Goal: Transaction & Acquisition: Download file/media

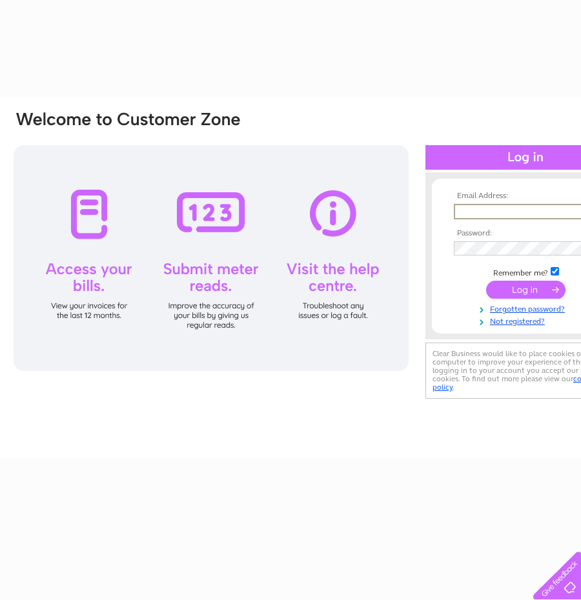
type input "[EMAIL_ADDRESS][DOMAIN_NAME]"
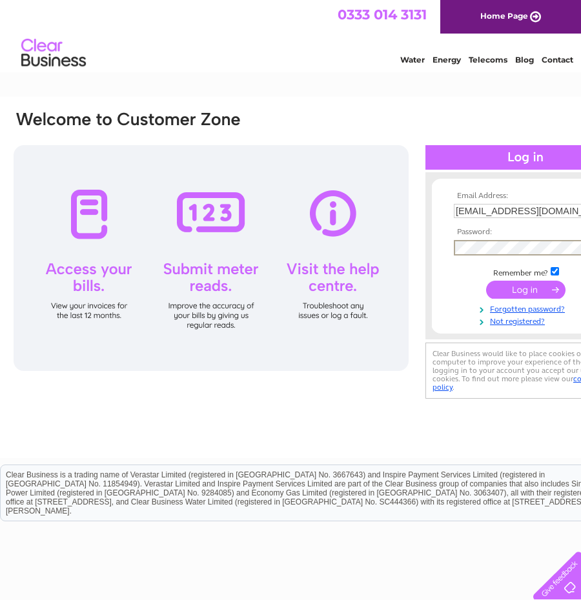
click at [486, 281] on input "submit" at bounding box center [525, 290] width 79 height 18
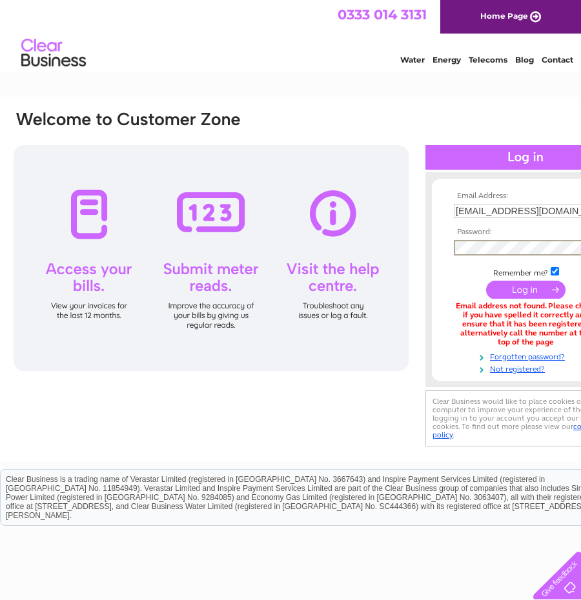
click at [486, 281] on input "submit" at bounding box center [525, 290] width 79 height 18
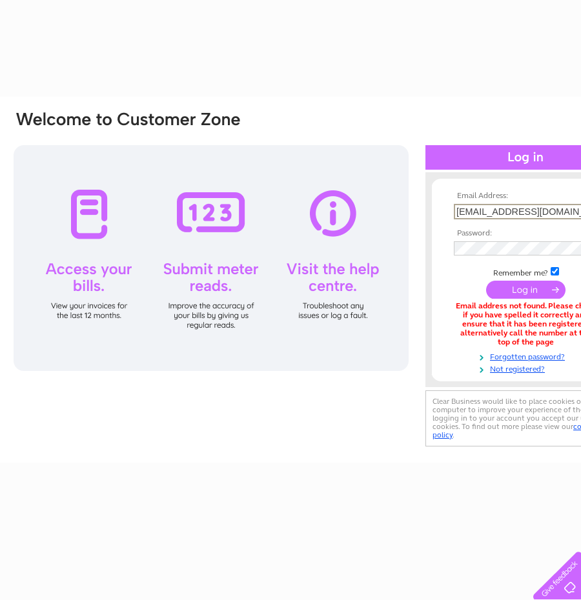
click at [502, 211] on input "[EMAIL_ADDRESS][DOMAIN_NAME]" at bounding box center [521, 211] width 134 height 15
click at [502, 211] on input "stephenrbelfast@yahoo.co.uk" at bounding box center [521, 211] width 134 height 15
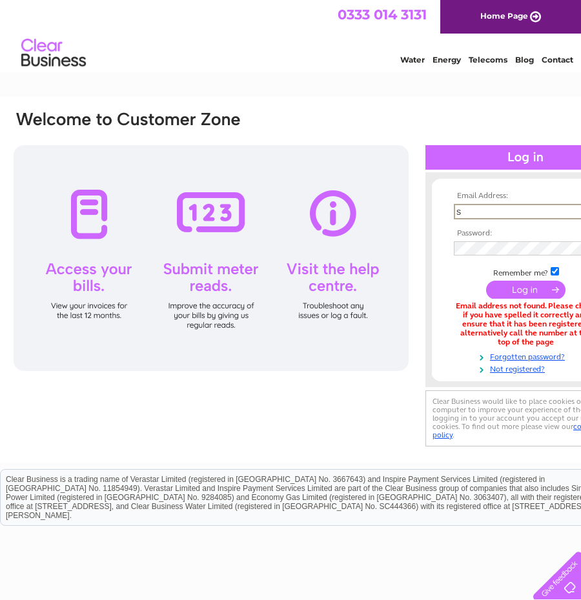
type input "shankillcog@btconnect.com"
click at [486, 281] on input "submit" at bounding box center [525, 290] width 79 height 18
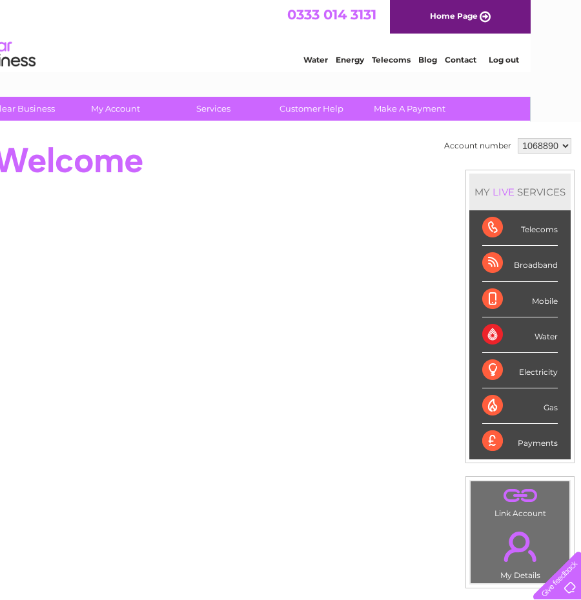
scroll to position [0, 58]
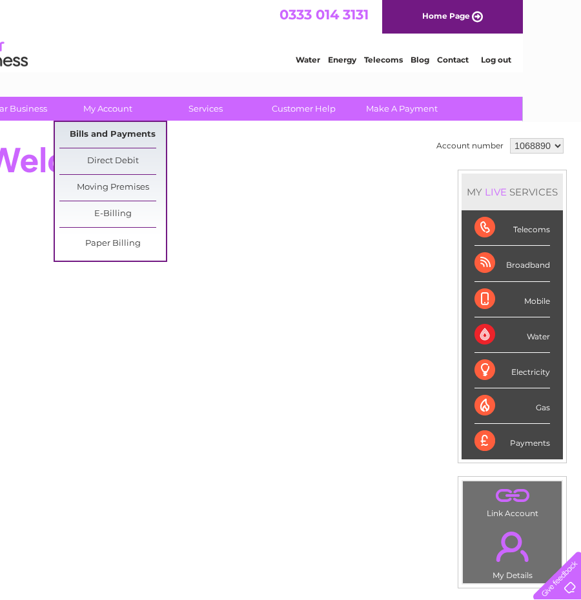
click at [127, 137] on link "Bills and Payments" at bounding box center [112, 135] width 106 height 26
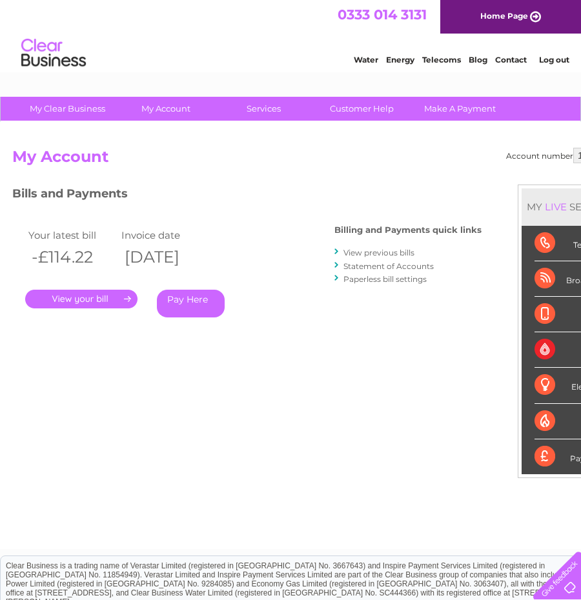
click at [83, 298] on link "." at bounding box center [81, 299] width 112 height 19
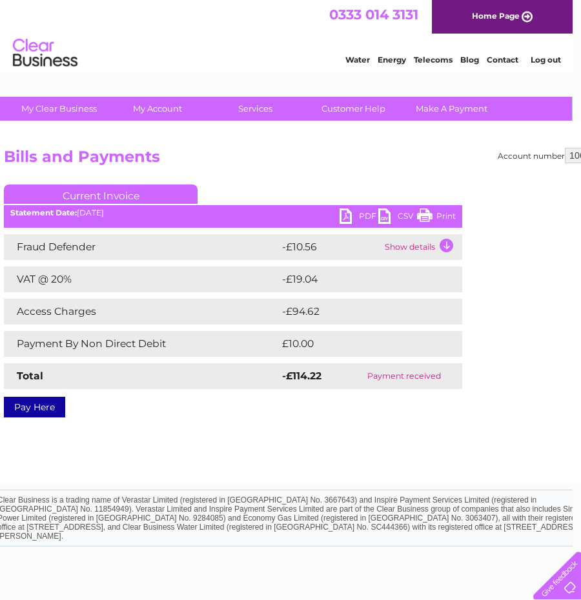
scroll to position [0, 8]
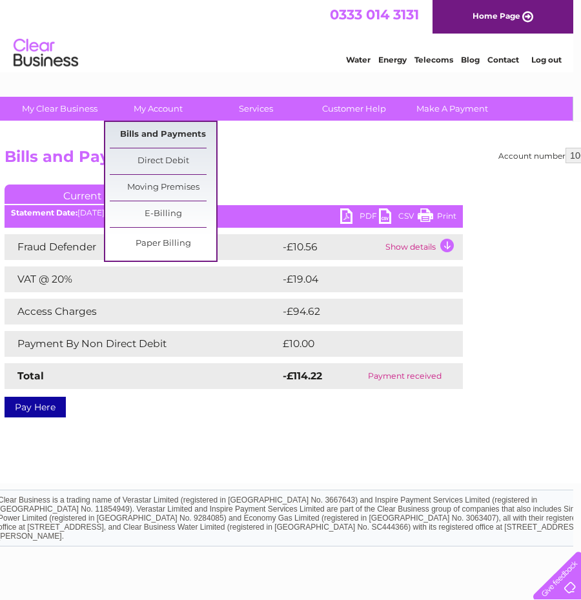
click at [163, 139] on link "Bills and Payments" at bounding box center [163, 135] width 106 height 26
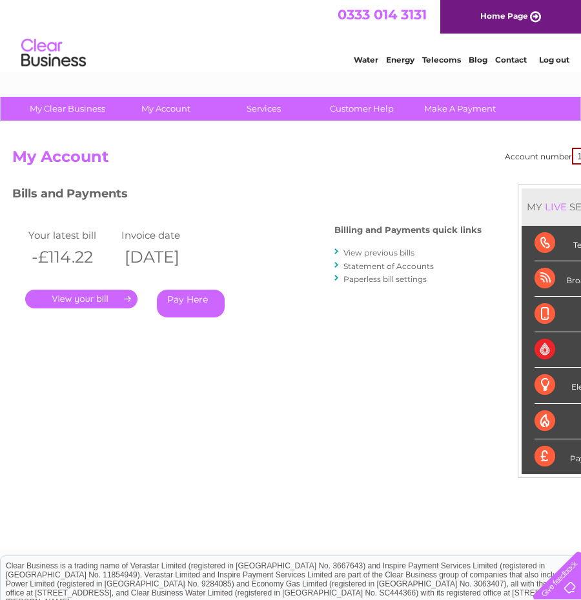
click at [392, 254] on link "View previous bills" at bounding box center [378, 253] width 71 height 10
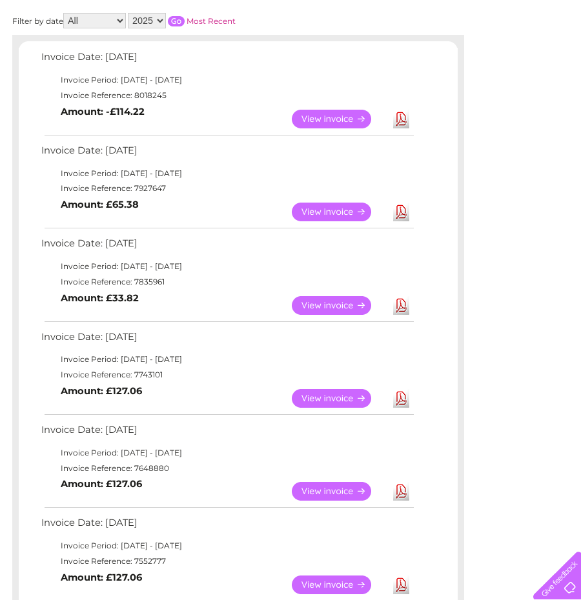
scroll to position [258, 0]
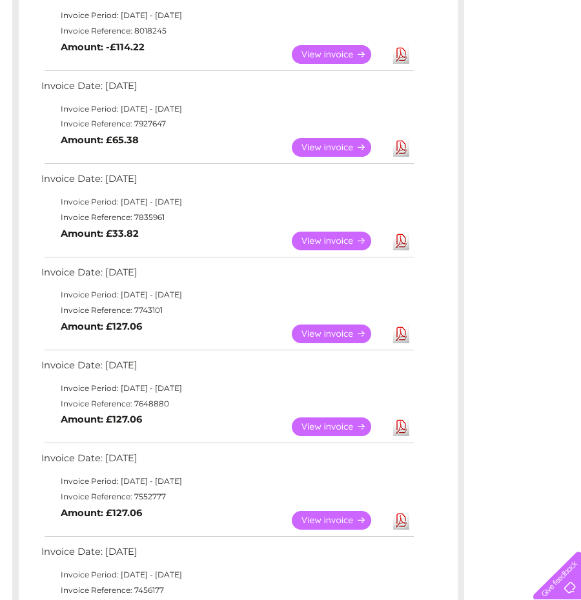
click at [402, 523] on link "Download" at bounding box center [401, 520] width 16 height 19
click at [404, 430] on link "Download" at bounding box center [401, 427] width 16 height 19
click at [405, 243] on link "Download" at bounding box center [401, 241] width 16 height 19
click at [396, 328] on link "Download" at bounding box center [401, 334] width 16 height 19
